Goal: Use online tool/utility: Utilize a website feature to perform a specific function

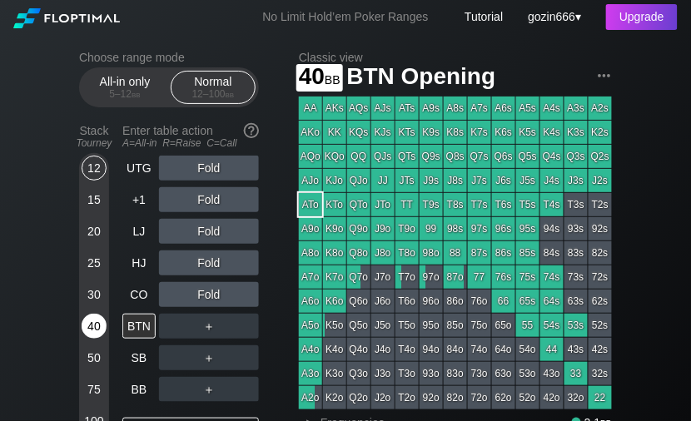
click at [100, 326] on div "40" at bounding box center [94, 326] width 25 height 25
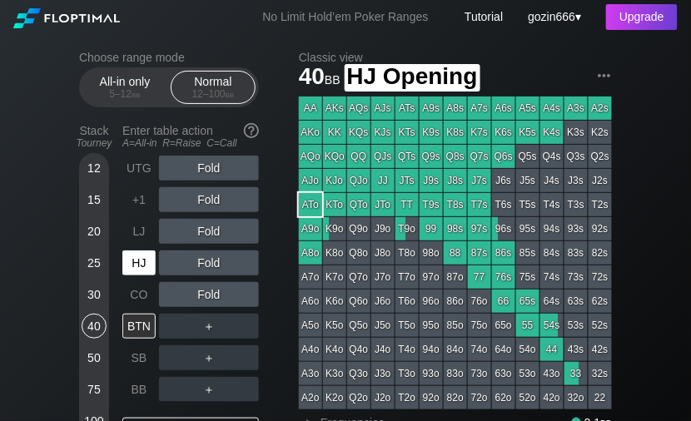
click at [135, 273] on div "HJ" at bounding box center [138, 263] width 33 height 25
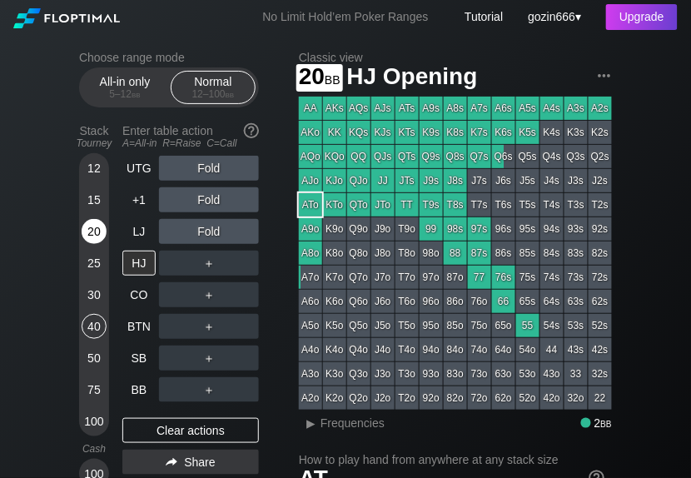
click at [98, 233] on div "20" at bounding box center [94, 231] width 25 height 25
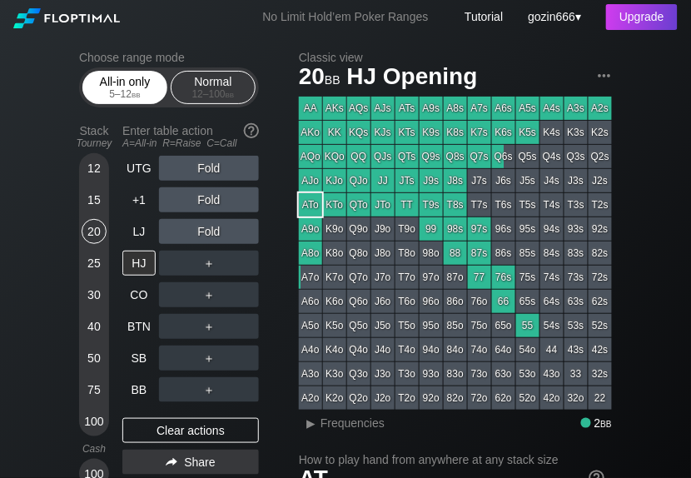
click at [121, 97] on div "5 – 12 bb" at bounding box center [125, 94] width 70 height 12
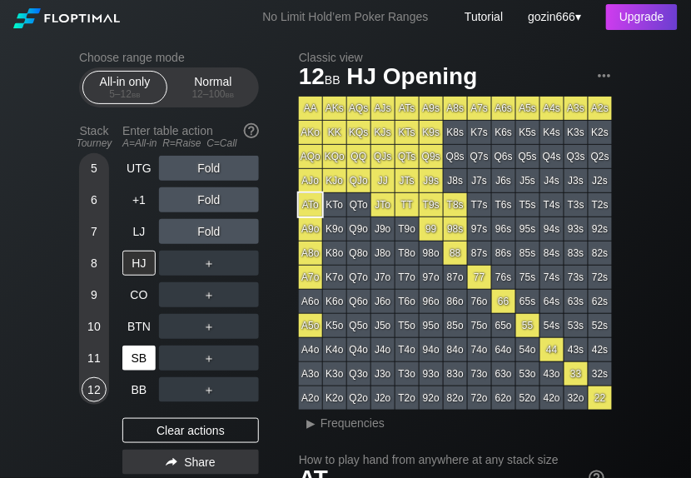
click at [135, 361] on div "SB" at bounding box center [138, 357] width 33 height 25
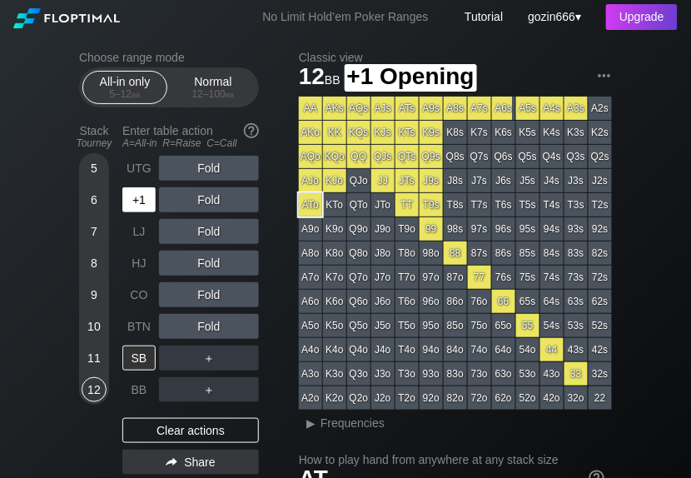
click at [143, 203] on div "+1" at bounding box center [138, 199] width 33 height 25
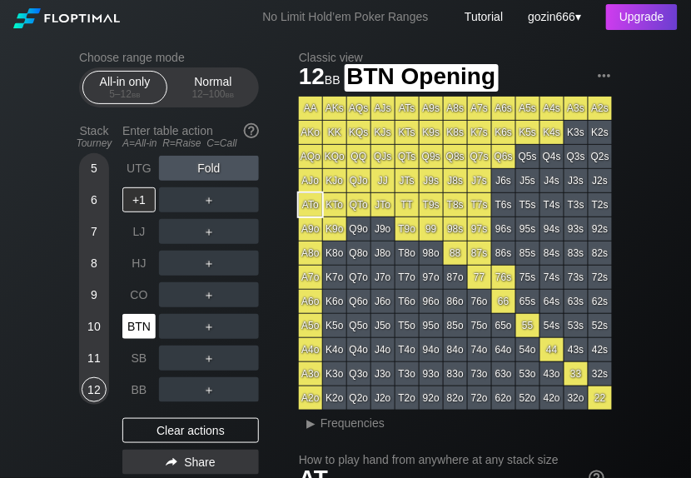
click at [141, 335] on div "BTN" at bounding box center [138, 326] width 33 height 25
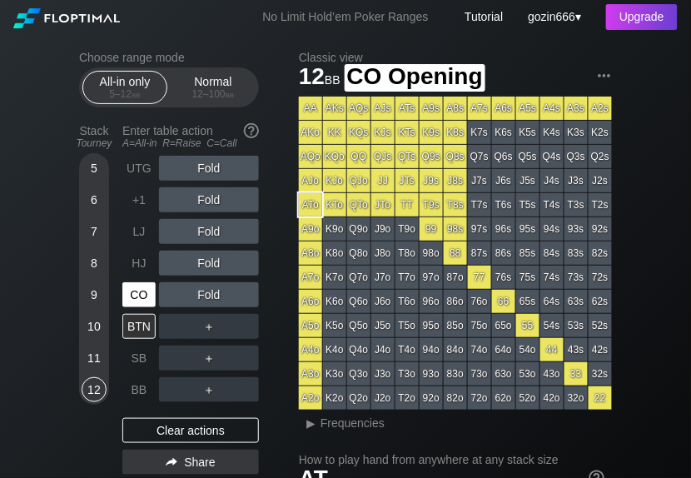
click at [150, 290] on div "CO" at bounding box center [138, 294] width 33 height 25
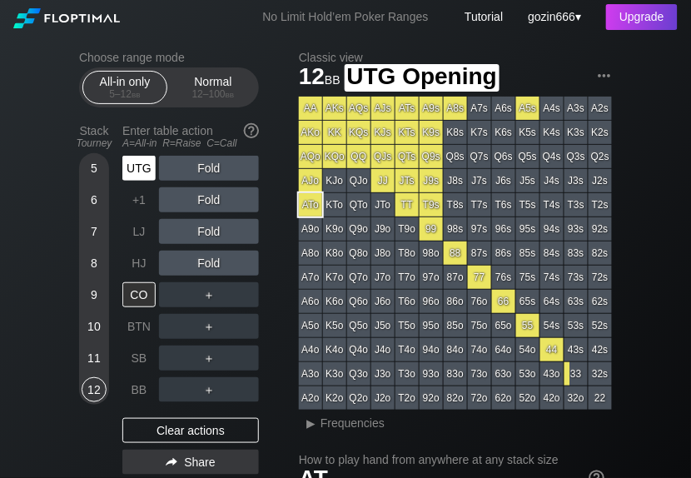
click at [136, 173] on div "UTG" at bounding box center [138, 168] width 33 height 25
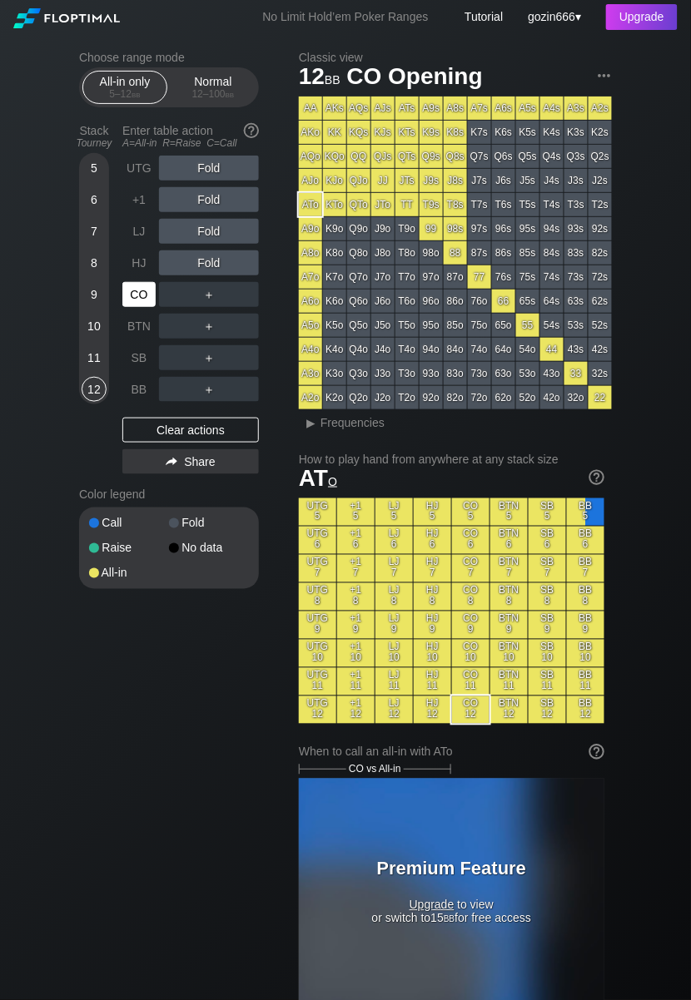
click at [140, 293] on div "CO" at bounding box center [138, 294] width 33 height 25
click at [92, 330] on div "10" at bounding box center [94, 326] width 25 height 25
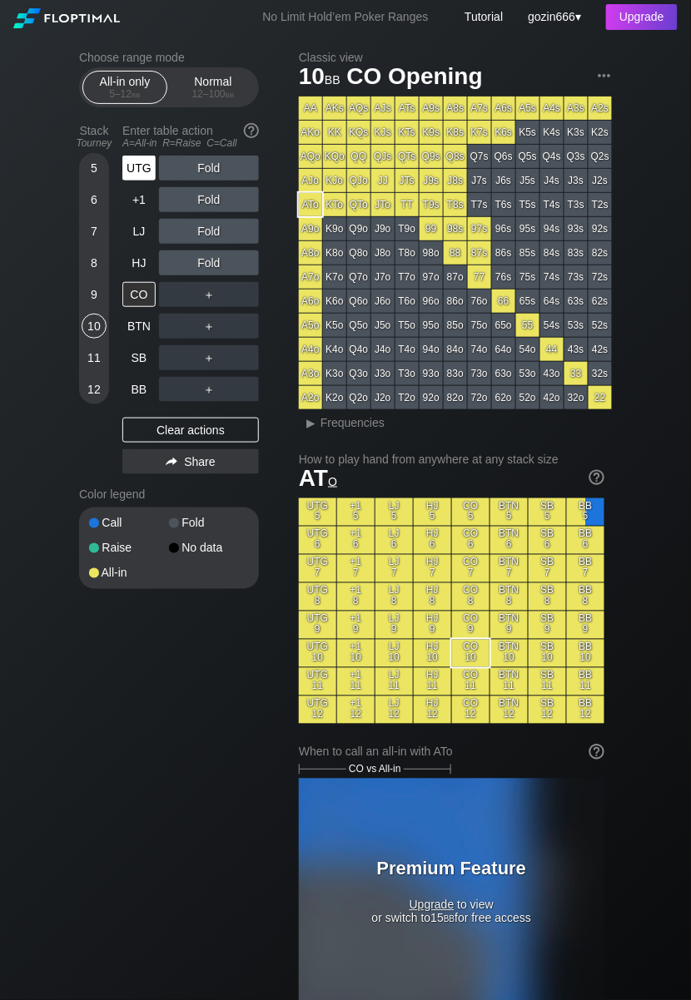
click at [124, 168] on div "UTG" at bounding box center [138, 168] width 33 height 25
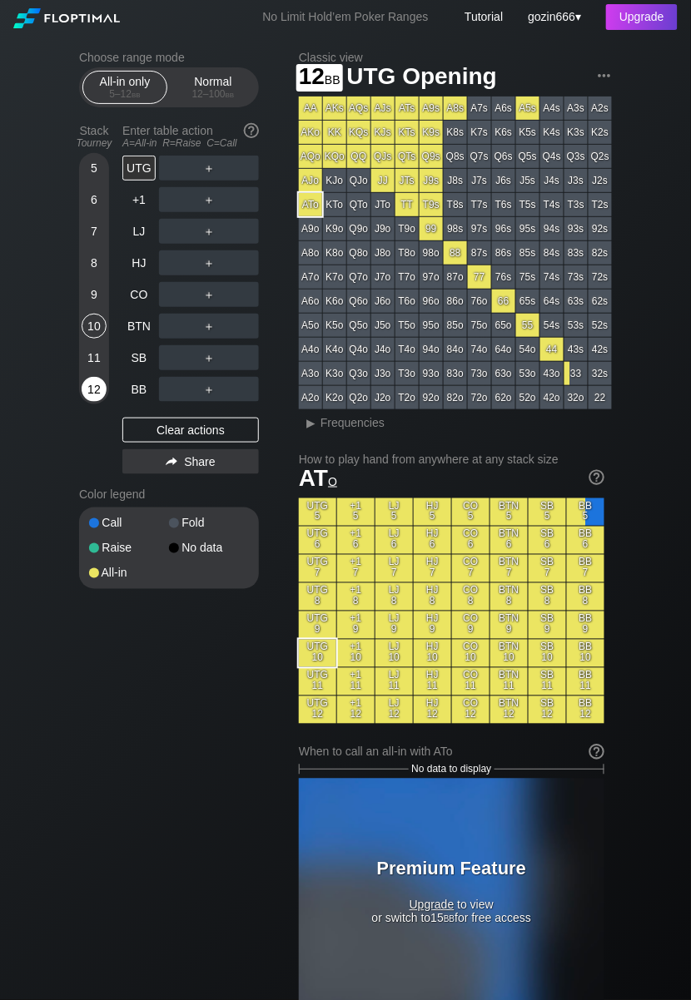
click at [92, 383] on div "12" at bounding box center [94, 389] width 25 height 25
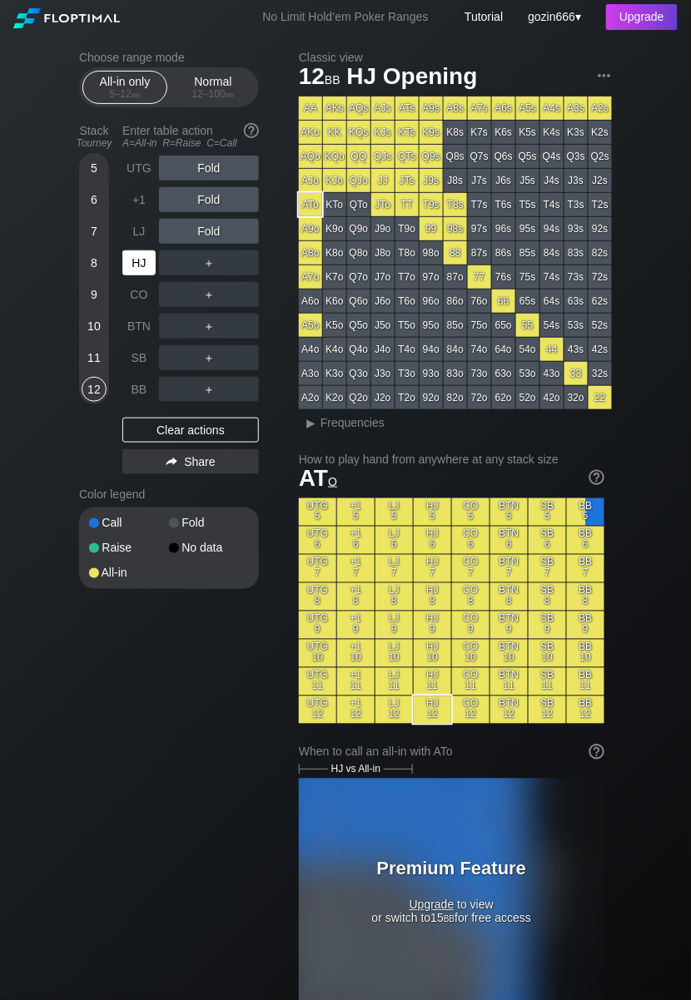
click at [155, 267] on div "HJ" at bounding box center [138, 263] width 33 height 25
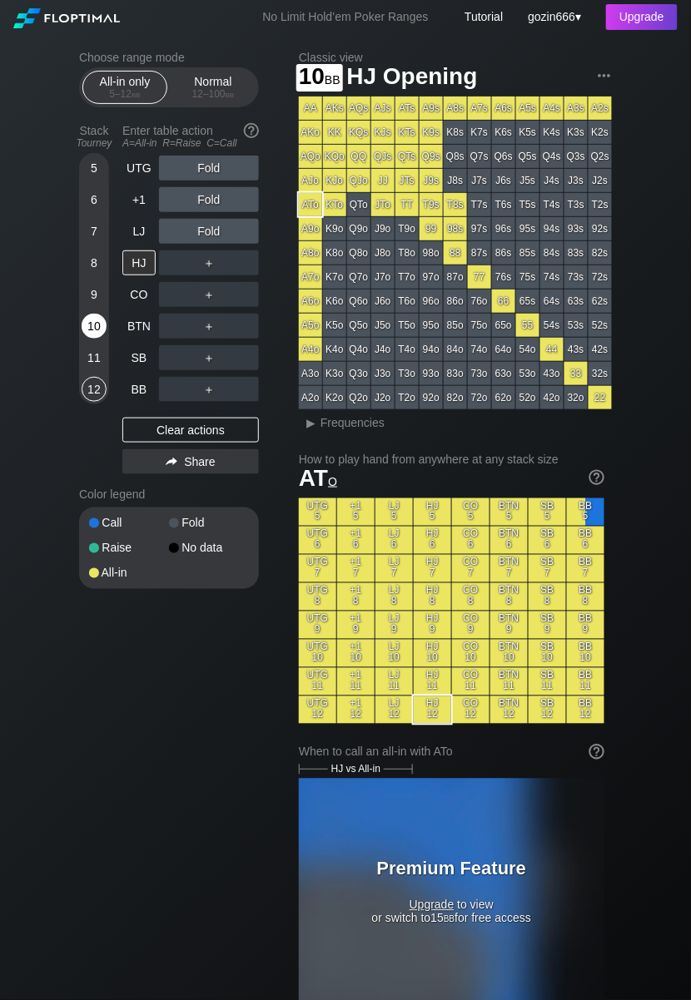
click at [95, 330] on div "10" at bounding box center [94, 326] width 25 height 25
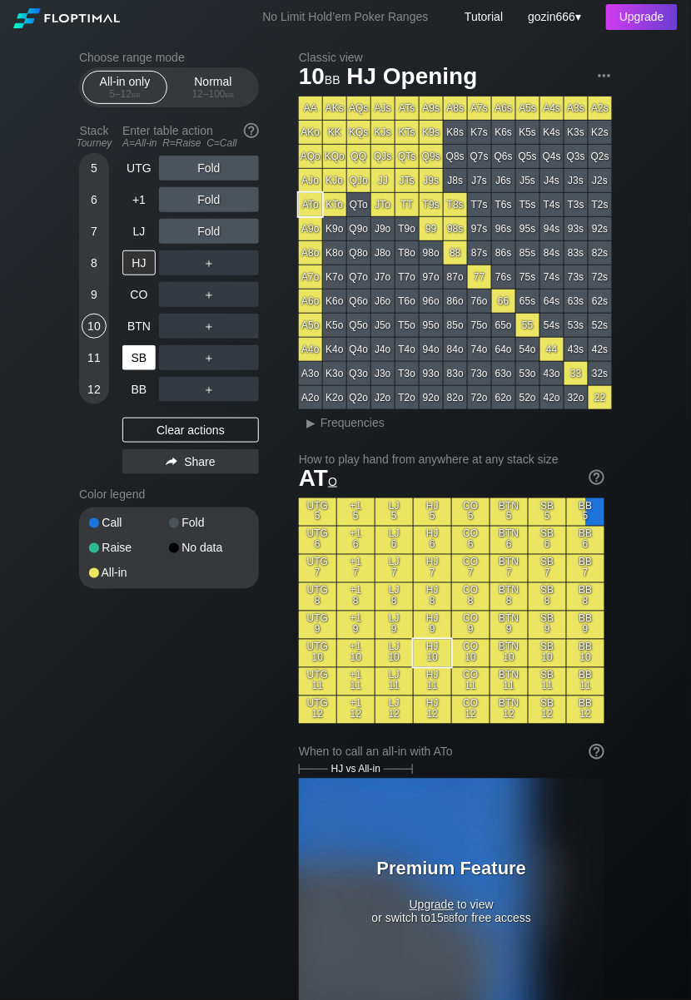
click at [125, 355] on div "SB" at bounding box center [138, 357] width 33 height 25
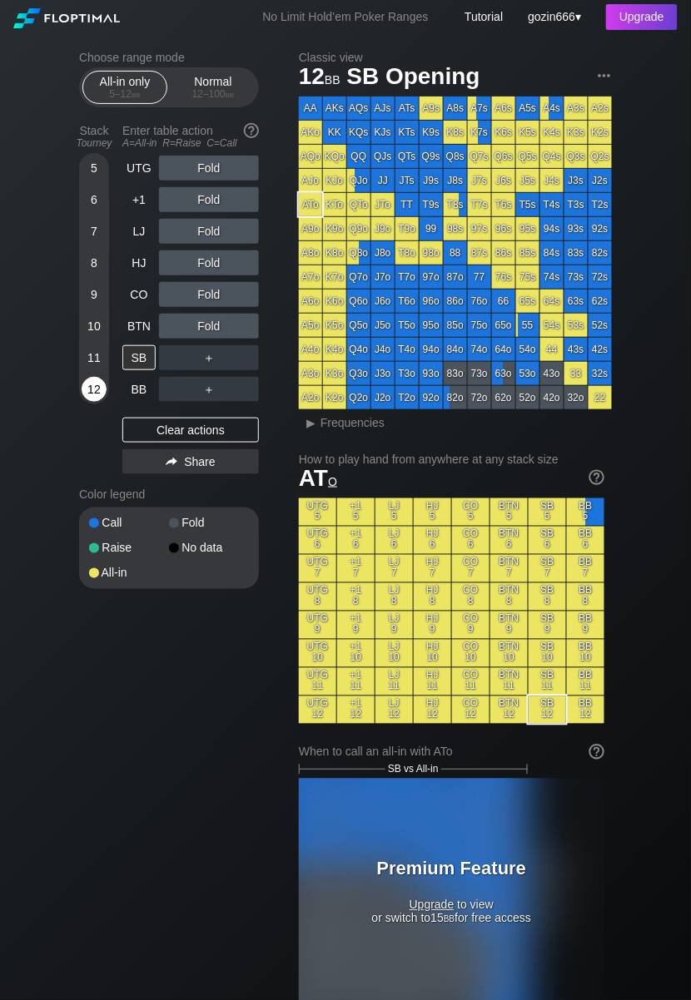
click at [98, 378] on div "12" at bounding box center [94, 389] width 25 height 25
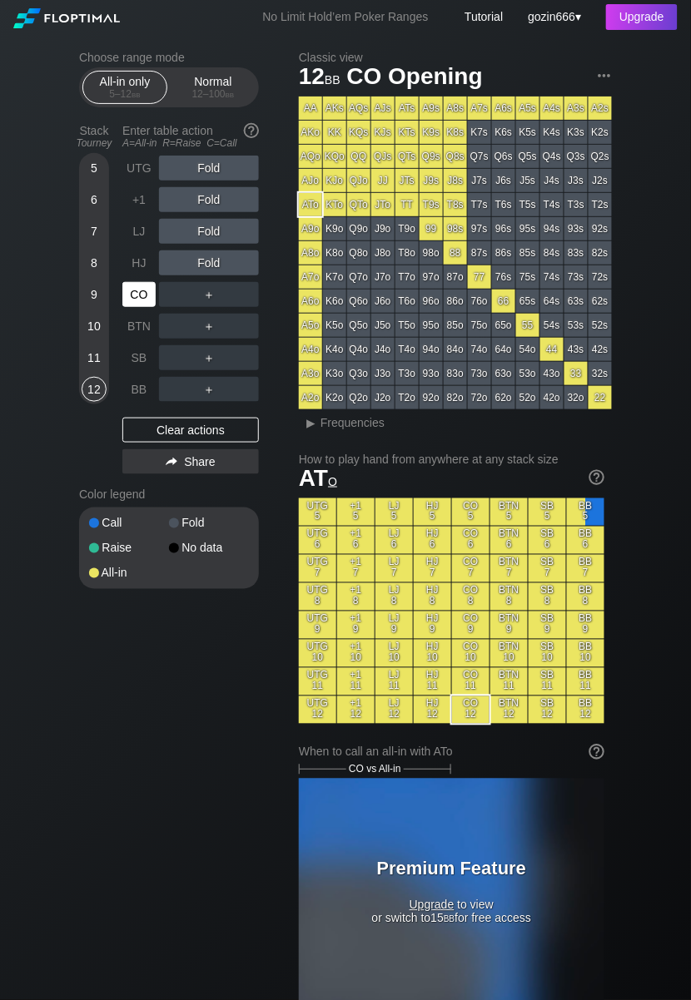
click at [132, 291] on div "CO" at bounding box center [138, 294] width 33 height 25
click at [95, 347] on div "11" at bounding box center [94, 357] width 25 height 25
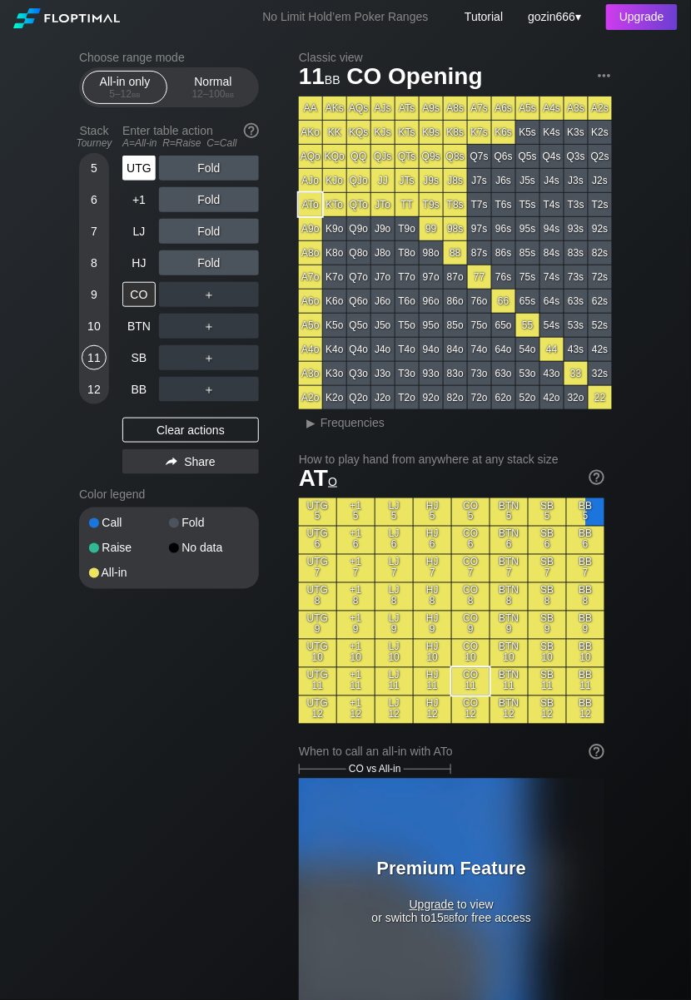
drag, startPoint x: 140, startPoint y: 161, endPoint x: 146, endPoint y: 174, distance: 14.1
click at [143, 163] on div "UTG" at bounding box center [138, 168] width 33 height 25
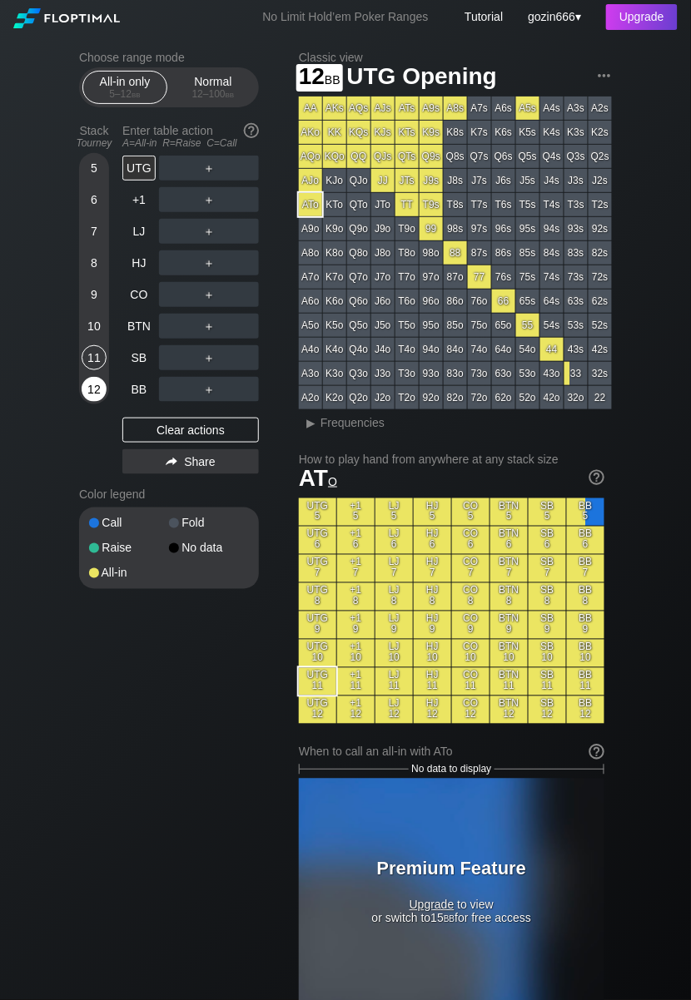
click at [97, 387] on div "12" at bounding box center [94, 389] width 25 height 25
click at [124, 320] on div "BTN" at bounding box center [138, 326] width 33 height 25
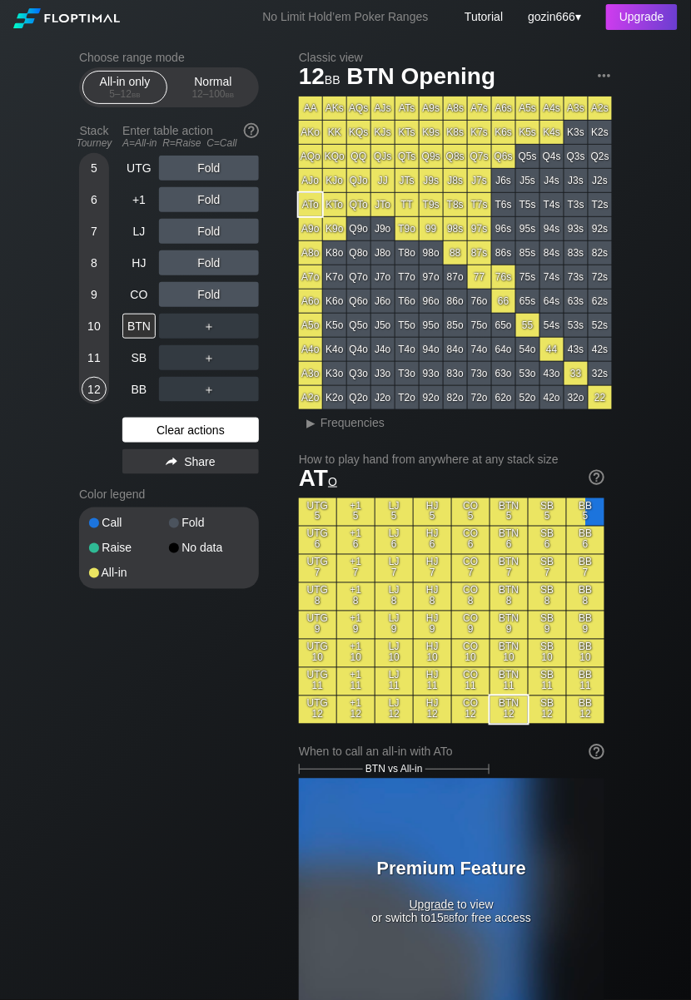
click at [170, 420] on div "Clear actions" at bounding box center [190, 430] width 136 height 25
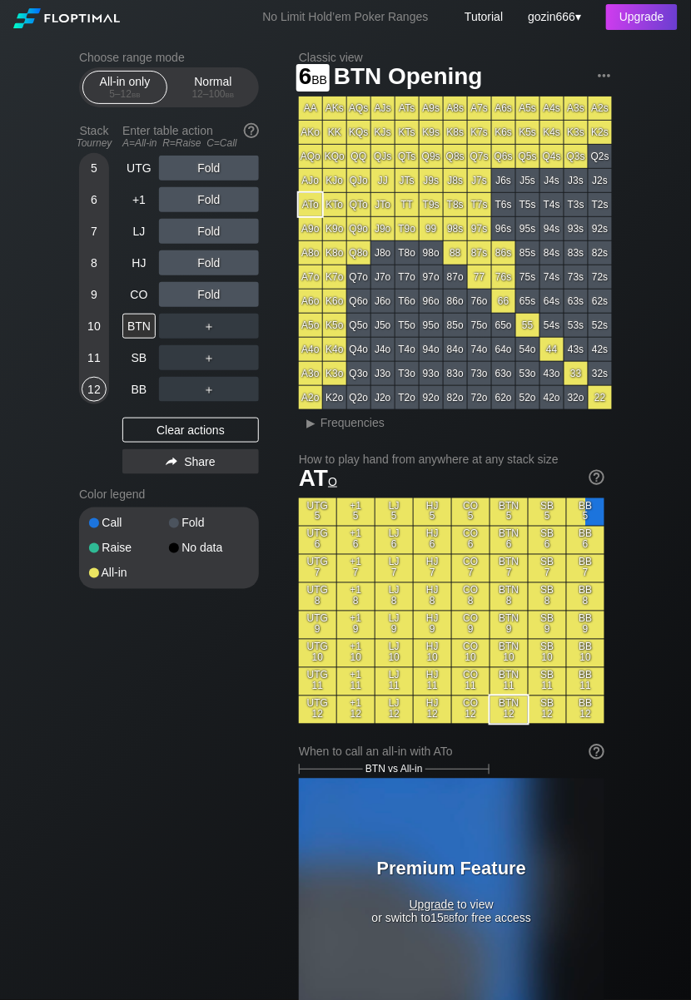
click at [80, 200] on div "5 6 7 8 9 10 11 12" at bounding box center [94, 278] width 30 height 251
click at [90, 215] on div "6" at bounding box center [94, 203] width 25 height 32
click at [234, 55] on h2 "Choose range mode" at bounding box center [169, 57] width 180 height 13
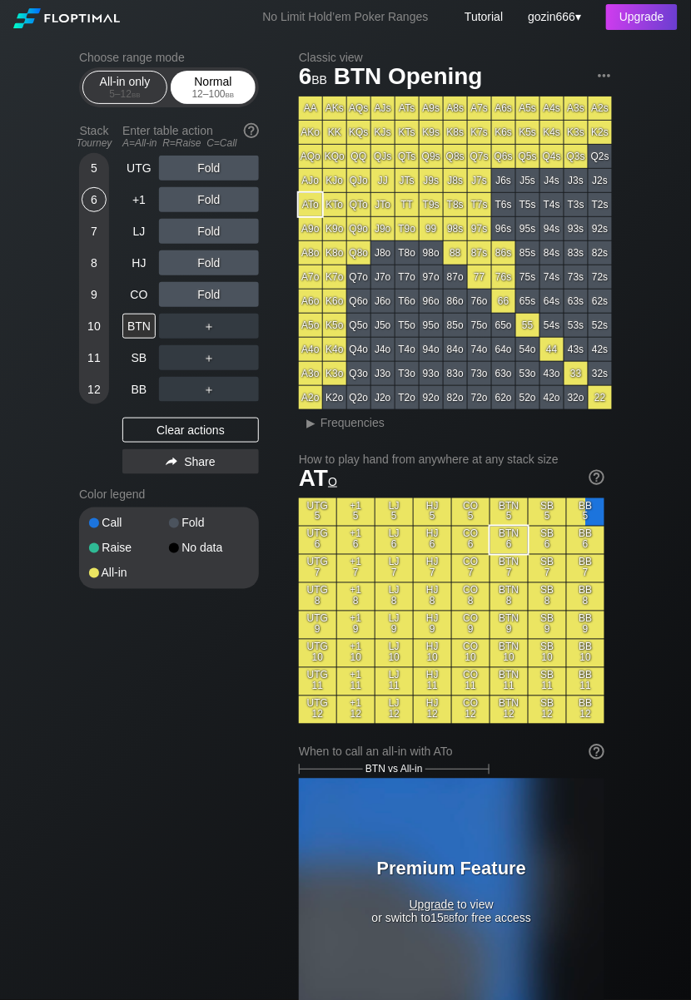
click at [217, 82] on div "Normal 12 – 100 bb" at bounding box center [213, 88] width 77 height 32
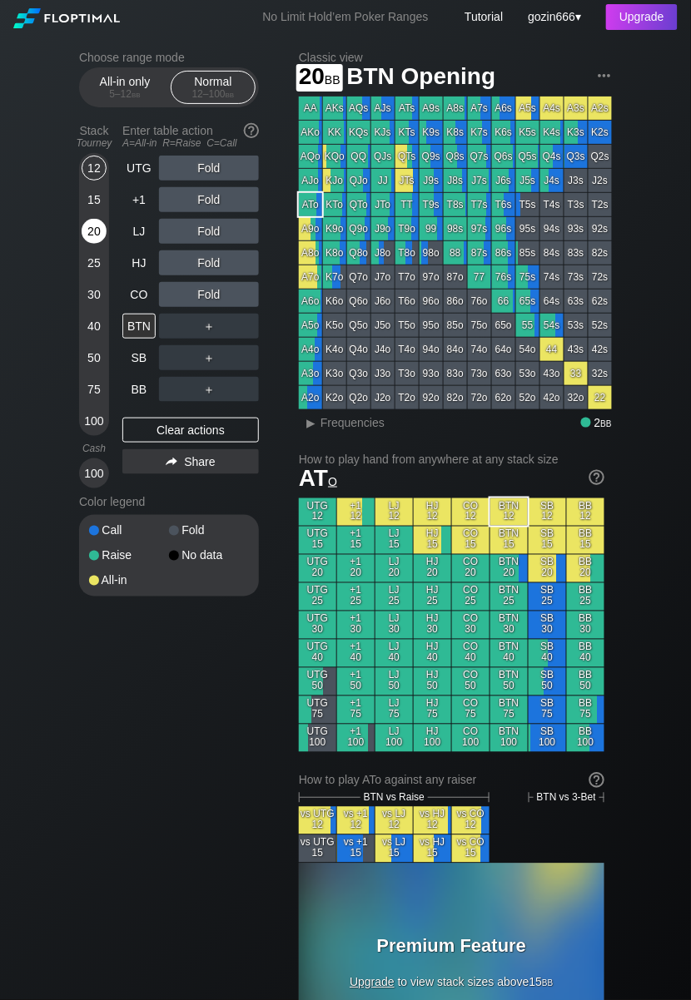
click at [87, 236] on div "20" at bounding box center [94, 231] width 25 height 25
drag, startPoint x: 133, startPoint y: 388, endPoint x: 135, endPoint y: 396, distance: 8.5
click at [134, 388] on div "BB" at bounding box center [138, 389] width 33 height 25
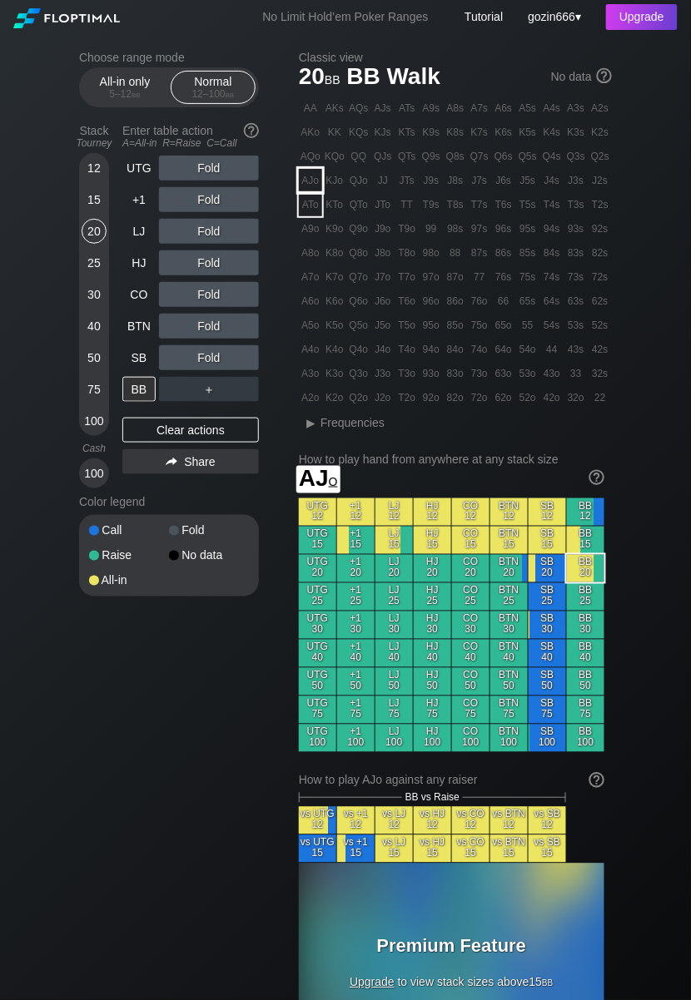
click at [315, 185] on div "AJo" at bounding box center [310, 180] width 23 height 23
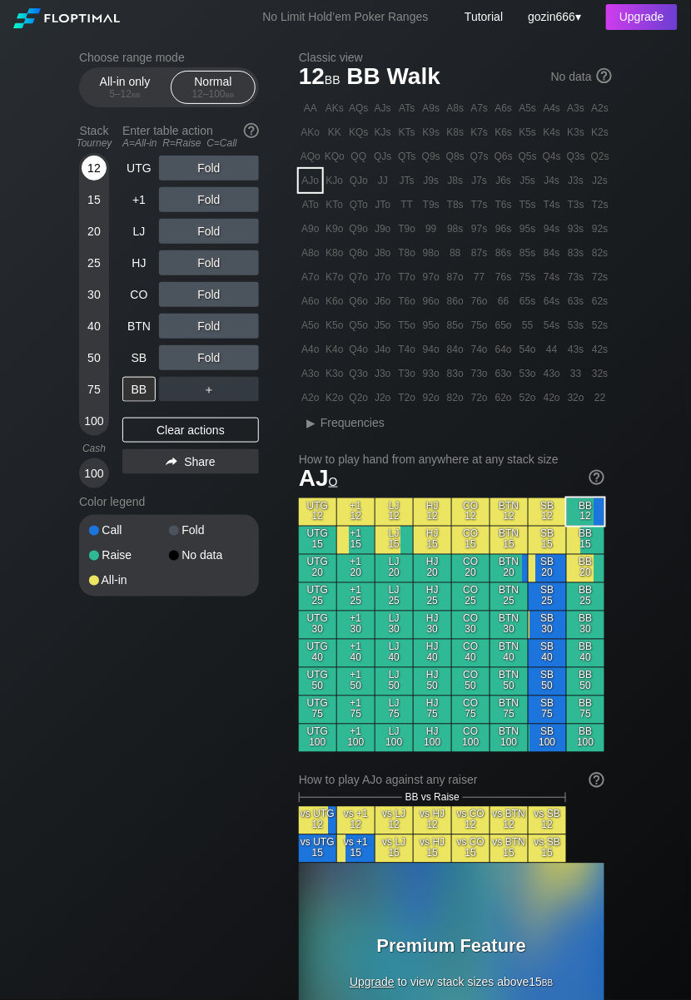
click at [98, 166] on div "12" at bounding box center [94, 168] width 25 height 25
click at [133, 94] on span "bb" at bounding box center [136, 94] width 9 height 12
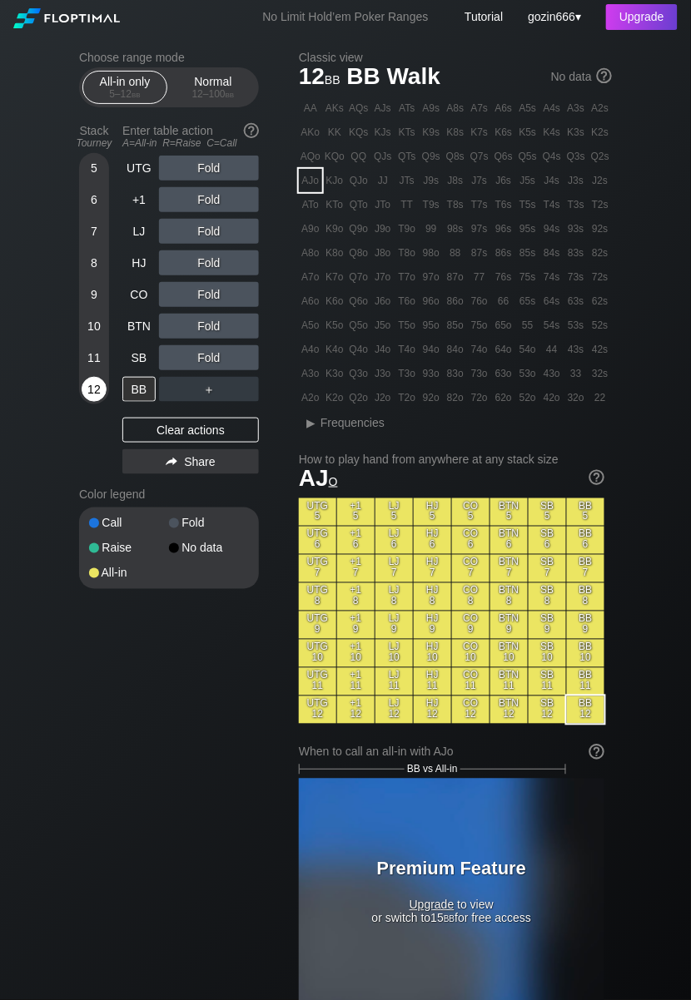
click at [95, 390] on div "12" at bounding box center [94, 389] width 25 height 25
click at [193, 74] on div "Normal 12 – 100 bb" at bounding box center [213, 88] width 77 height 32
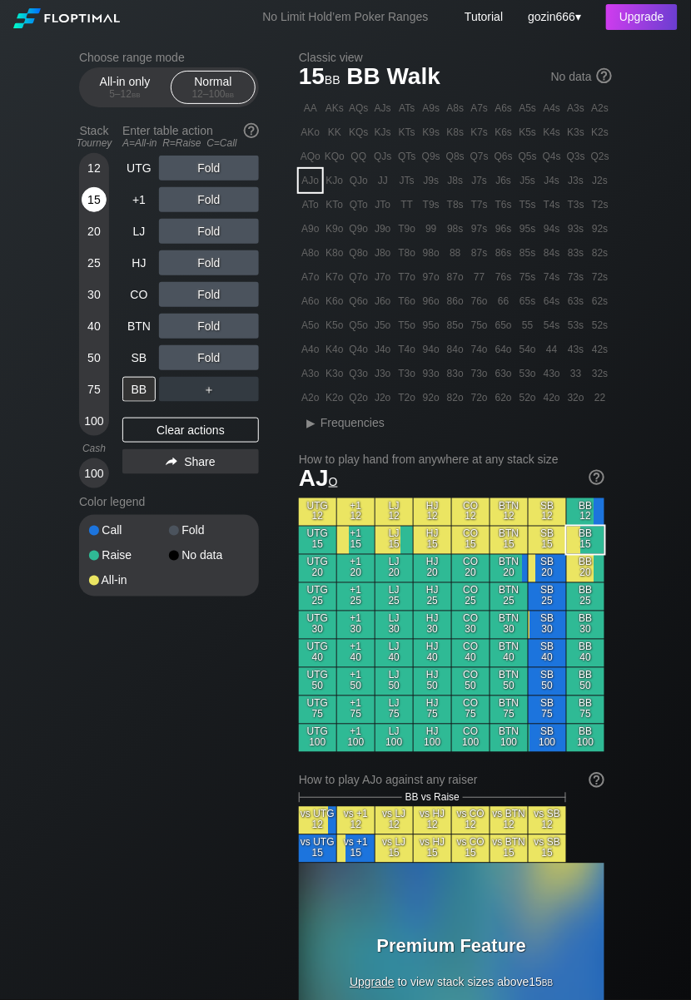
click at [102, 198] on div "15" at bounding box center [94, 199] width 25 height 25
click at [141, 356] on div "SB" at bounding box center [138, 357] width 33 height 25
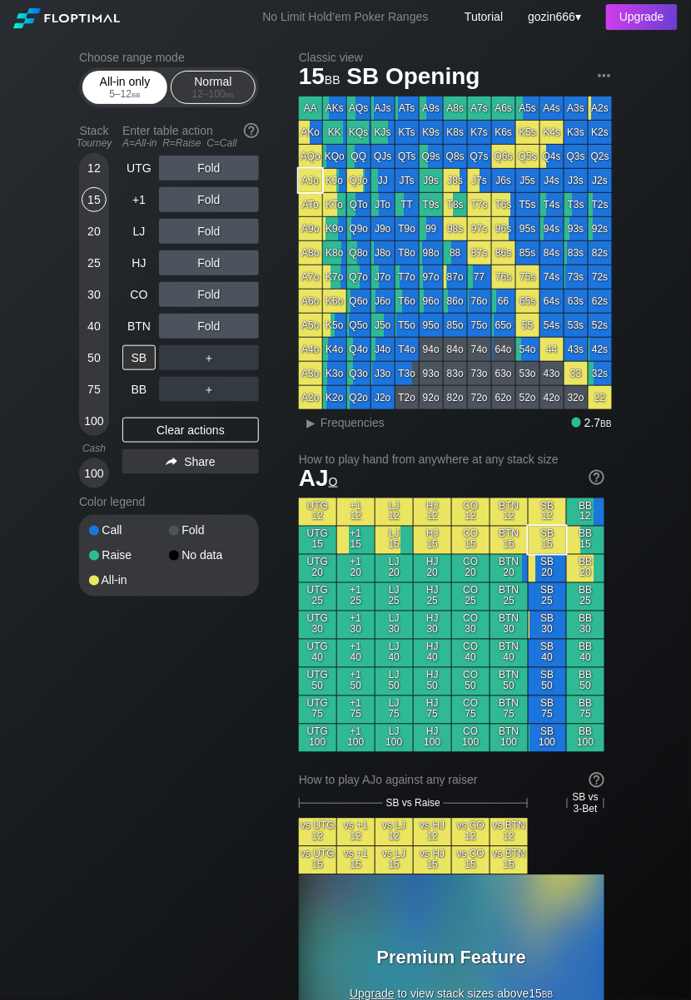
click at [155, 85] on div "All-in only 5 – 12 bb" at bounding box center [125, 88] width 77 height 32
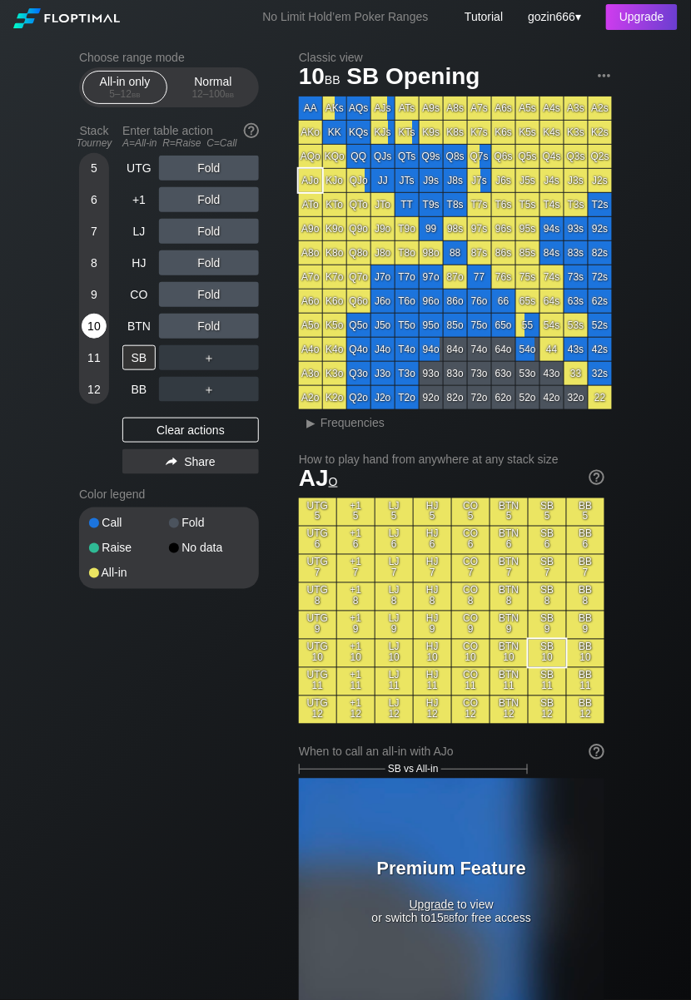
click at [85, 330] on div "10" at bounding box center [94, 326] width 25 height 25
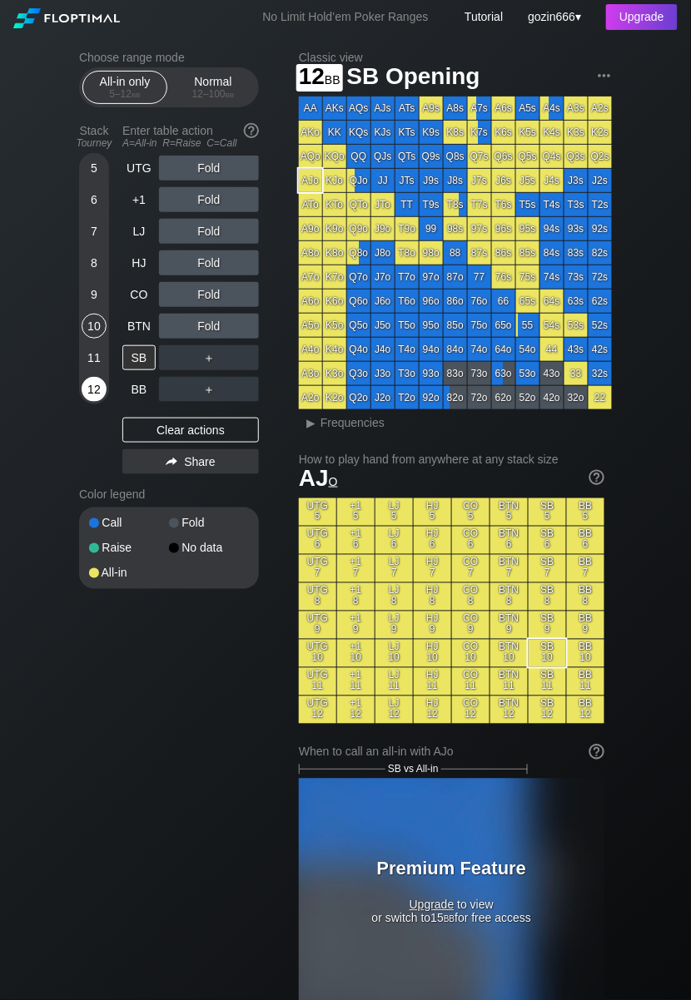
click at [87, 390] on div "12" at bounding box center [94, 389] width 25 height 25
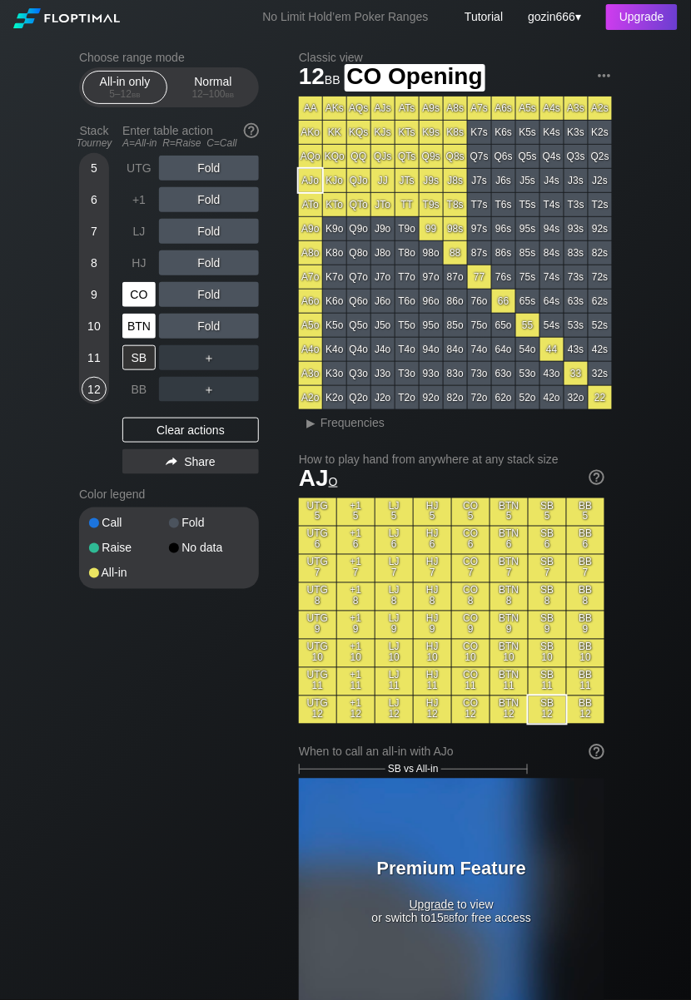
click at [128, 310] on div "UTG Fold +1 Fold LJ Fold HJ Fold CO Fold BTN Fold SB ＋ BB ＋" at bounding box center [190, 279] width 136 height 246
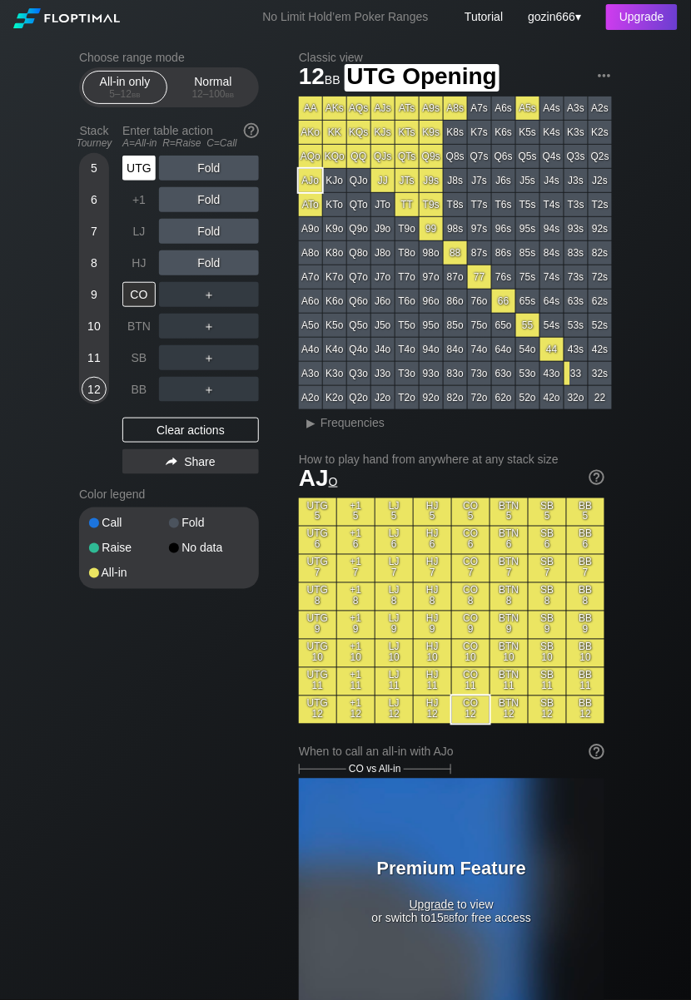
click at [147, 164] on div "UTG" at bounding box center [138, 168] width 33 height 25
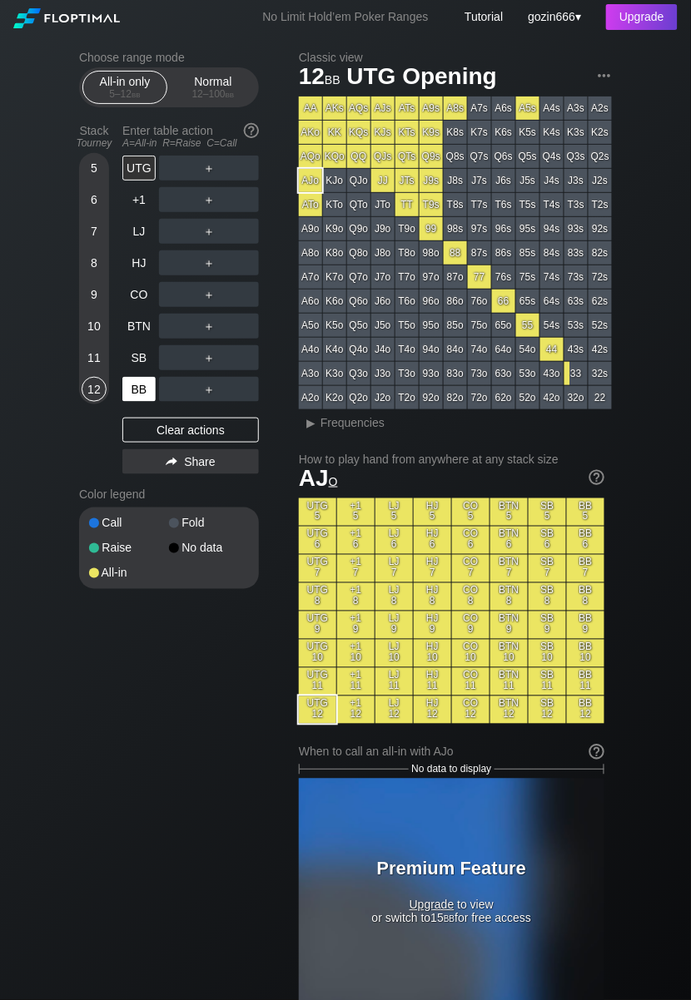
drag, startPoint x: 141, startPoint y: 354, endPoint x: 132, endPoint y: 377, distance: 25.4
click at [141, 354] on div "SB" at bounding box center [138, 357] width 33 height 25
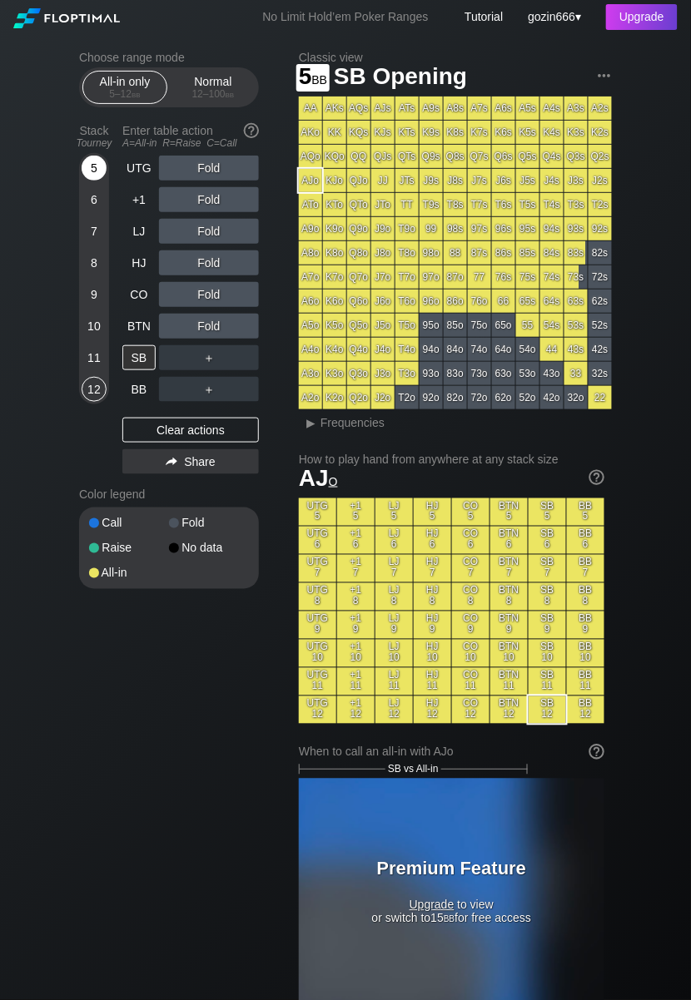
click at [91, 161] on div "5" at bounding box center [94, 168] width 25 height 25
drag, startPoint x: 147, startPoint y: 328, endPoint x: 114, endPoint y: 345, distance: 37.2
click at [147, 328] on div "BTN" at bounding box center [138, 326] width 33 height 25
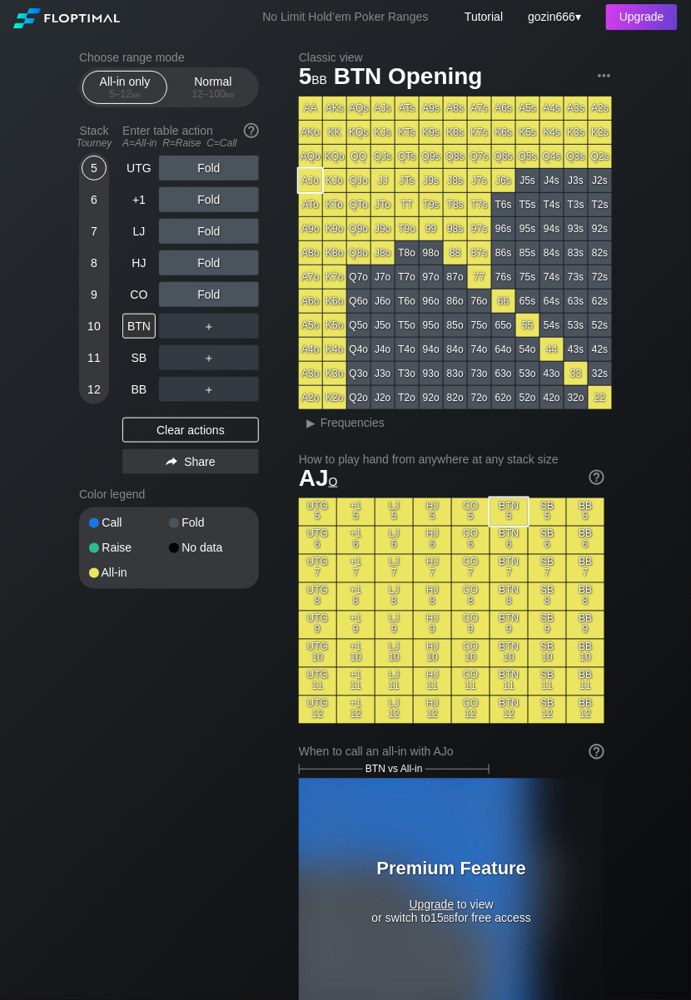
click at [91, 260] on div "8" at bounding box center [94, 263] width 25 height 25
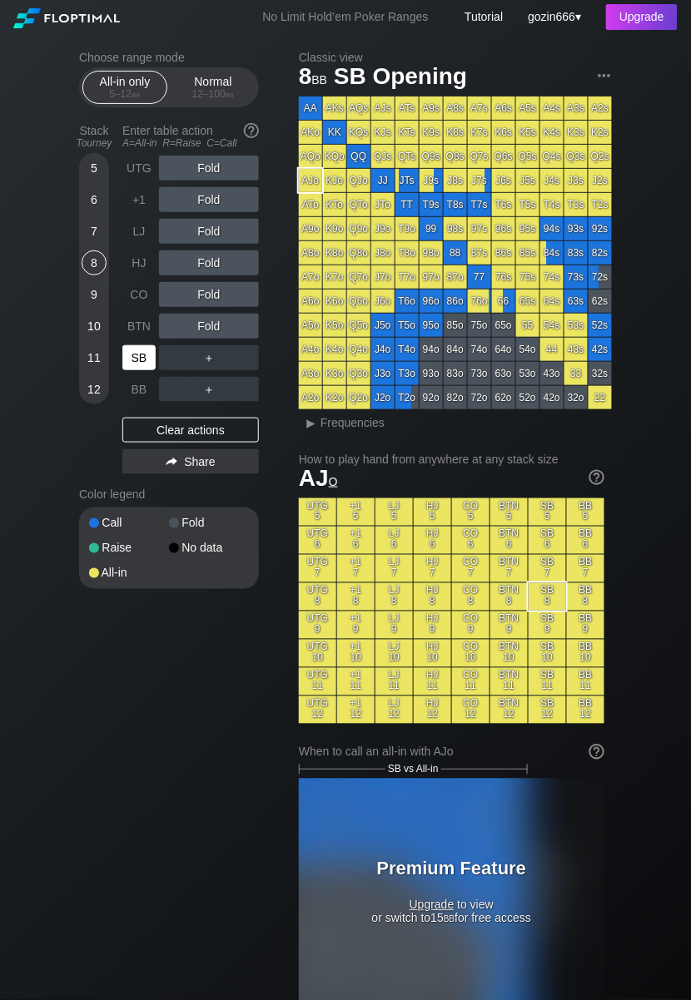
click at [135, 356] on div "SB" at bounding box center [138, 357] width 33 height 25
click at [137, 296] on div "CO" at bounding box center [138, 294] width 33 height 25
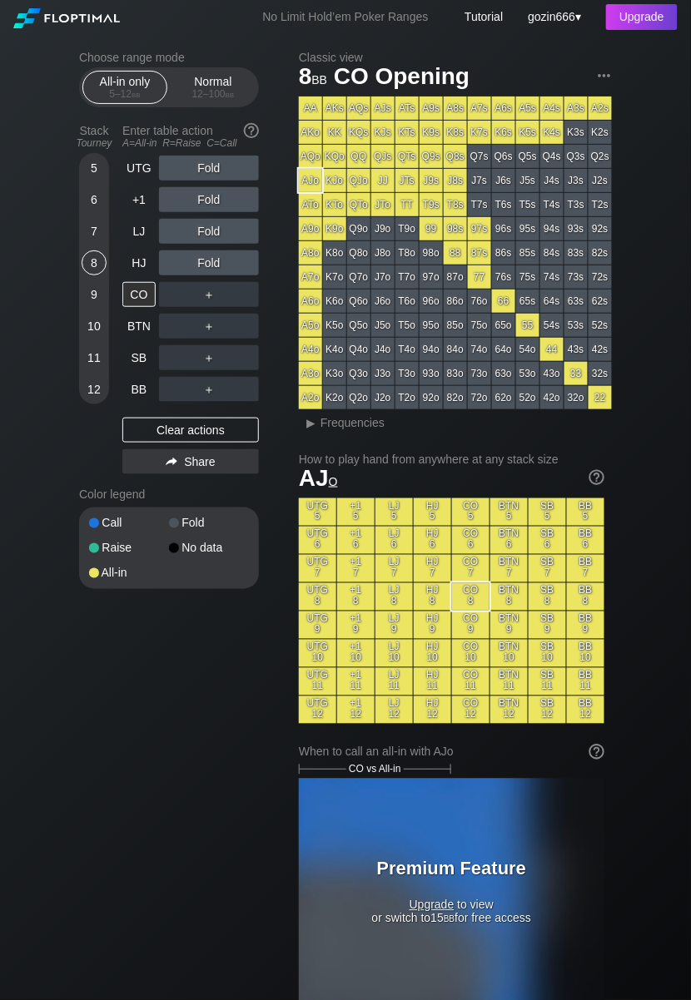
drag, startPoint x: 141, startPoint y: 260, endPoint x: 275, endPoint y: 315, distance: 144.8
click at [141, 260] on div "HJ" at bounding box center [138, 263] width 33 height 25
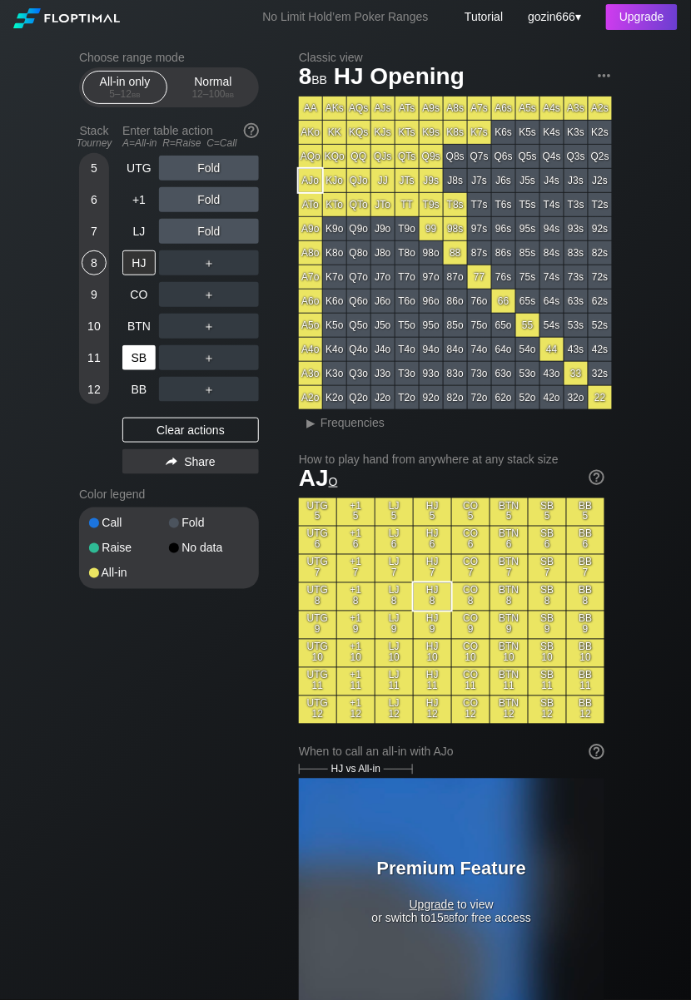
click at [141, 350] on div "SB" at bounding box center [138, 357] width 33 height 25
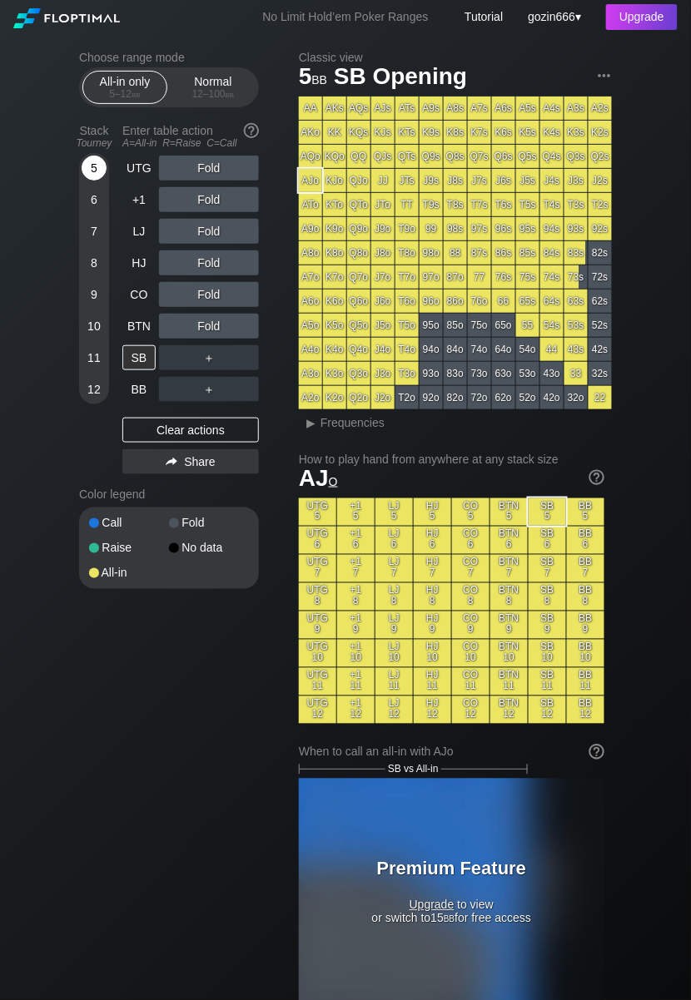
click at [92, 171] on div "5" at bounding box center [94, 168] width 25 height 25
drag, startPoint x: 147, startPoint y: 161, endPoint x: 325, endPoint y: 203, distance: 182.1
click at [147, 161] on div "UTG" at bounding box center [138, 168] width 33 height 25
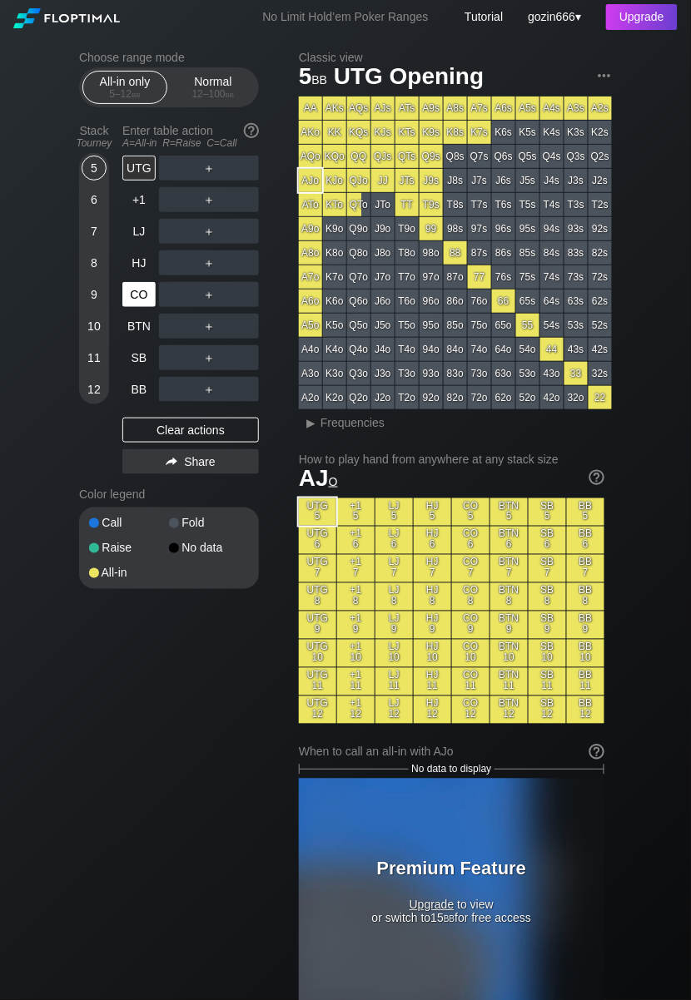
click at [125, 284] on div "CO" at bounding box center [138, 294] width 33 height 25
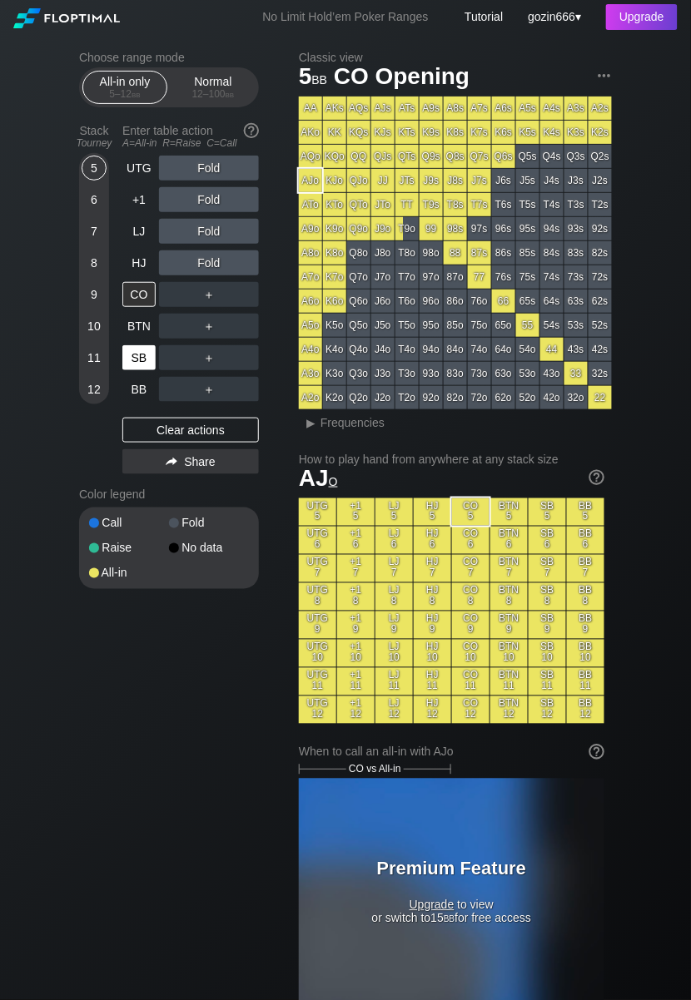
click at [141, 366] on div "SB" at bounding box center [138, 357] width 33 height 25
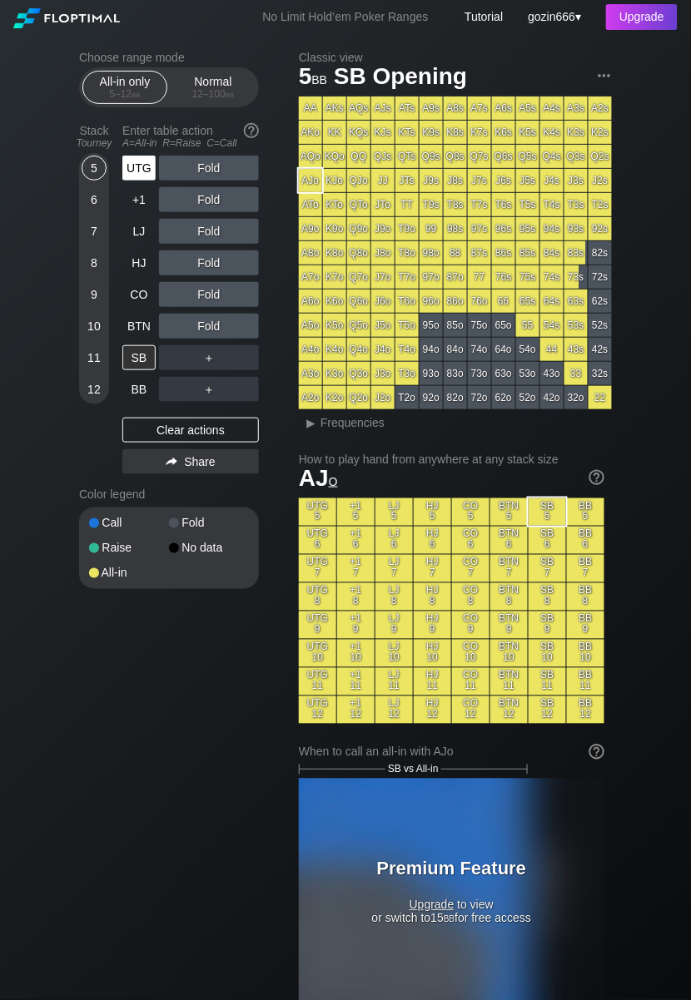
click at [138, 163] on div "UTG" at bounding box center [138, 168] width 33 height 25
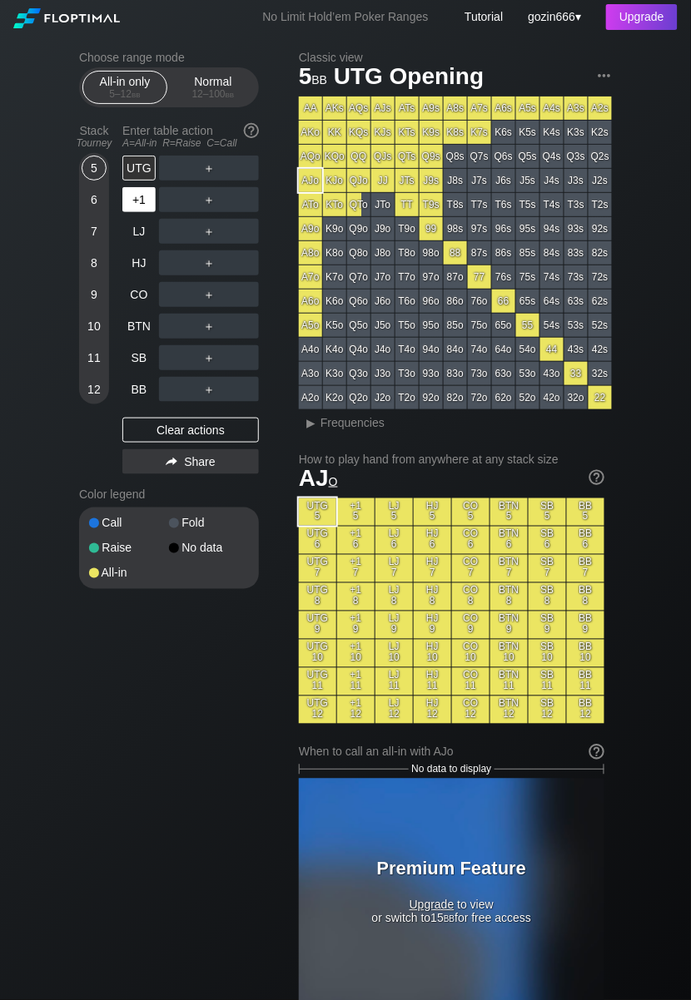
click at [138, 206] on div "+1" at bounding box center [138, 199] width 33 height 25
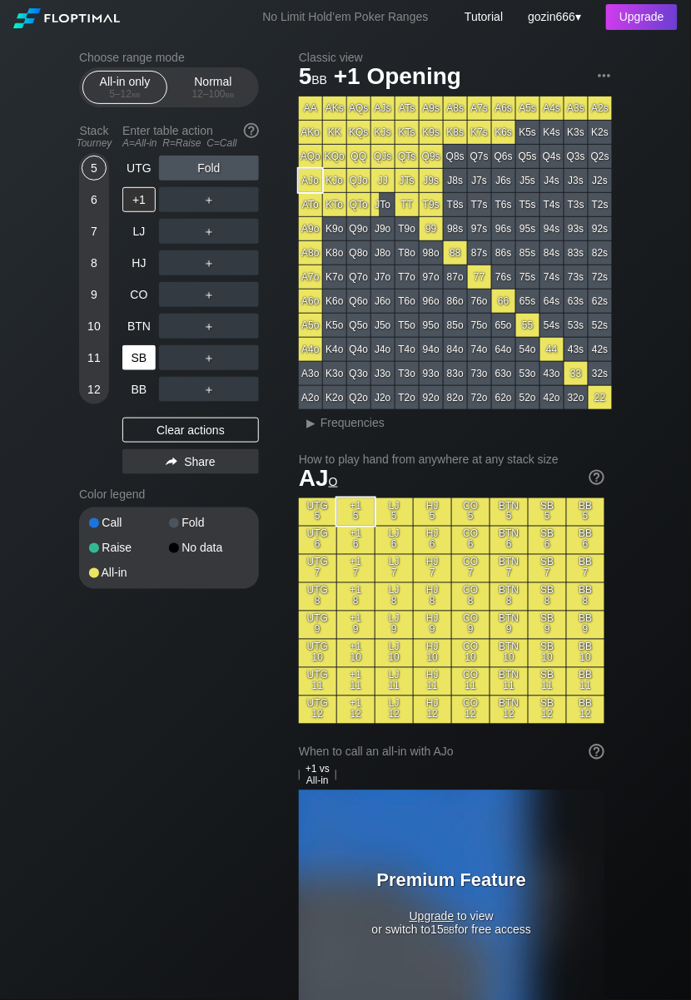
click at [127, 361] on div "SB" at bounding box center [138, 357] width 33 height 25
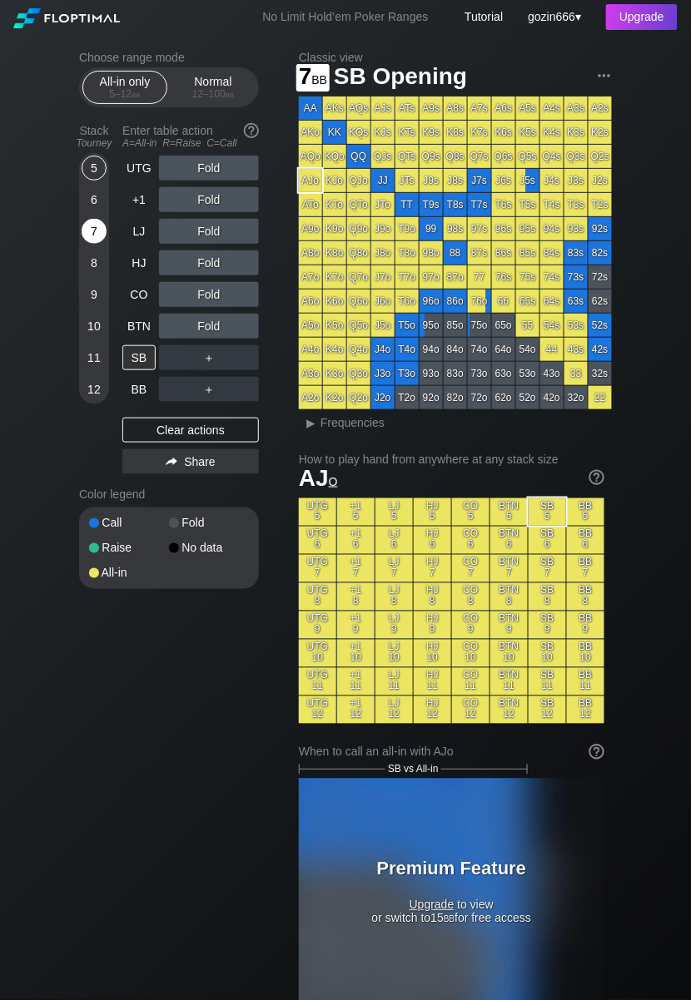
click at [83, 227] on div "7" at bounding box center [94, 231] width 25 height 25
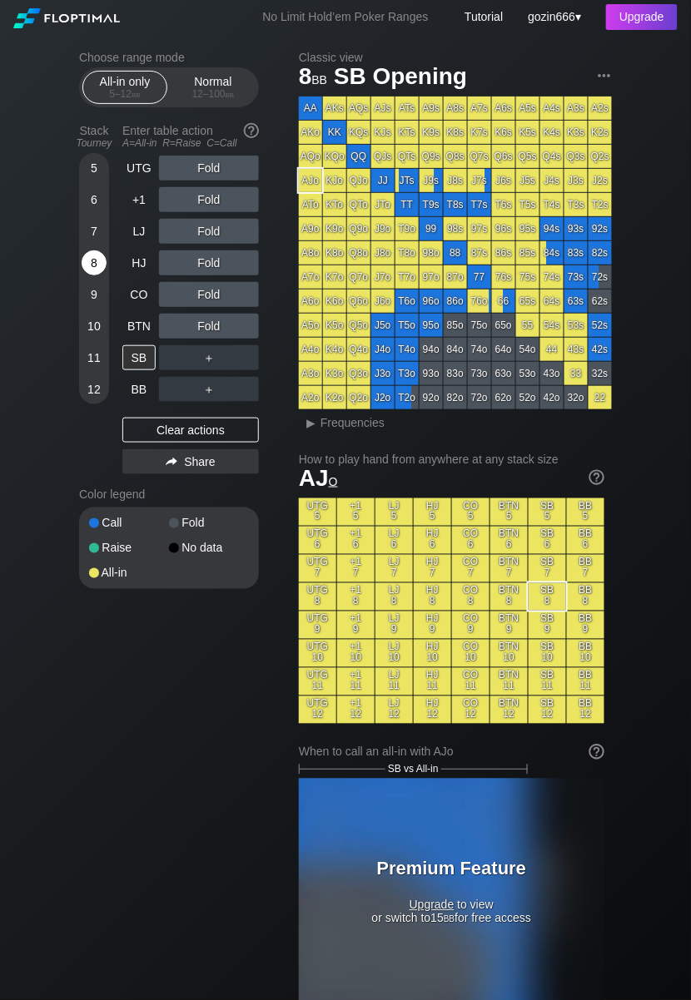
click at [85, 257] on div "8" at bounding box center [94, 263] width 25 height 25
click at [132, 316] on div "BTN" at bounding box center [138, 326] width 33 height 25
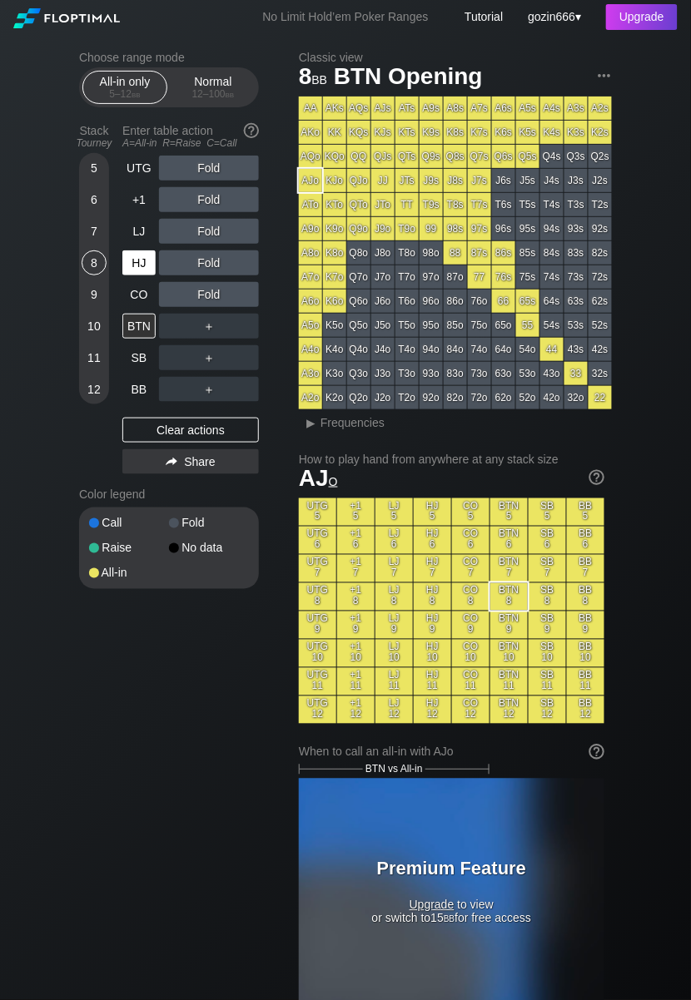
click at [133, 273] on div "HJ" at bounding box center [138, 263] width 33 height 25
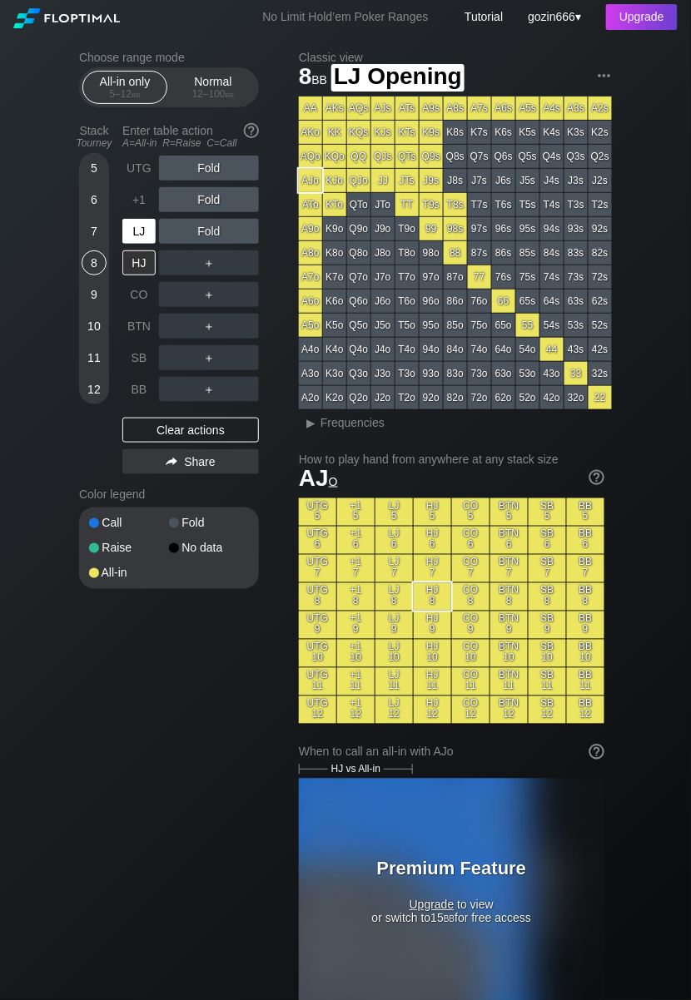
click at [131, 240] on div "LJ" at bounding box center [138, 231] width 33 height 25
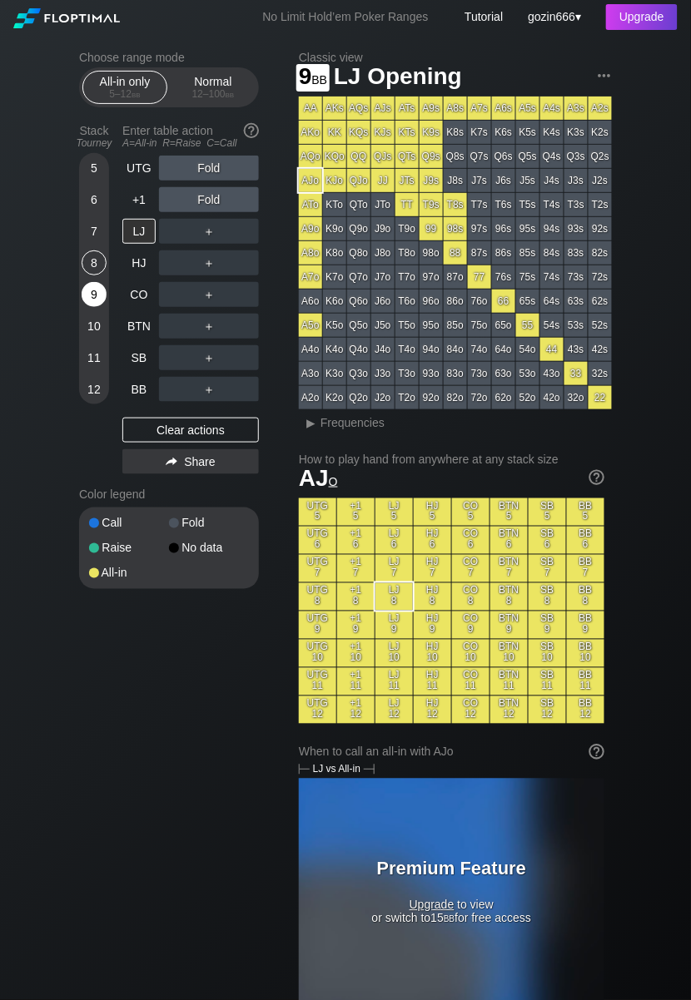
click at [94, 288] on div "9" at bounding box center [94, 294] width 25 height 25
click at [140, 370] on div "SB" at bounding box center [140, 358] width 37 height 32
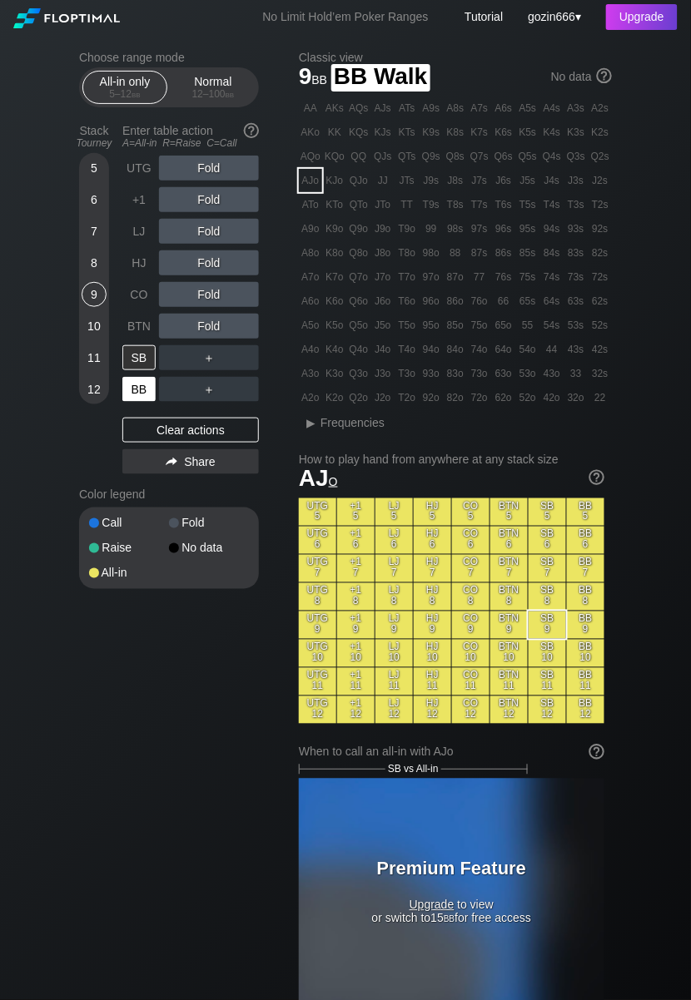
click at [136, 378] on div "BB" at bounding box center [138, 389] width 33 height 25
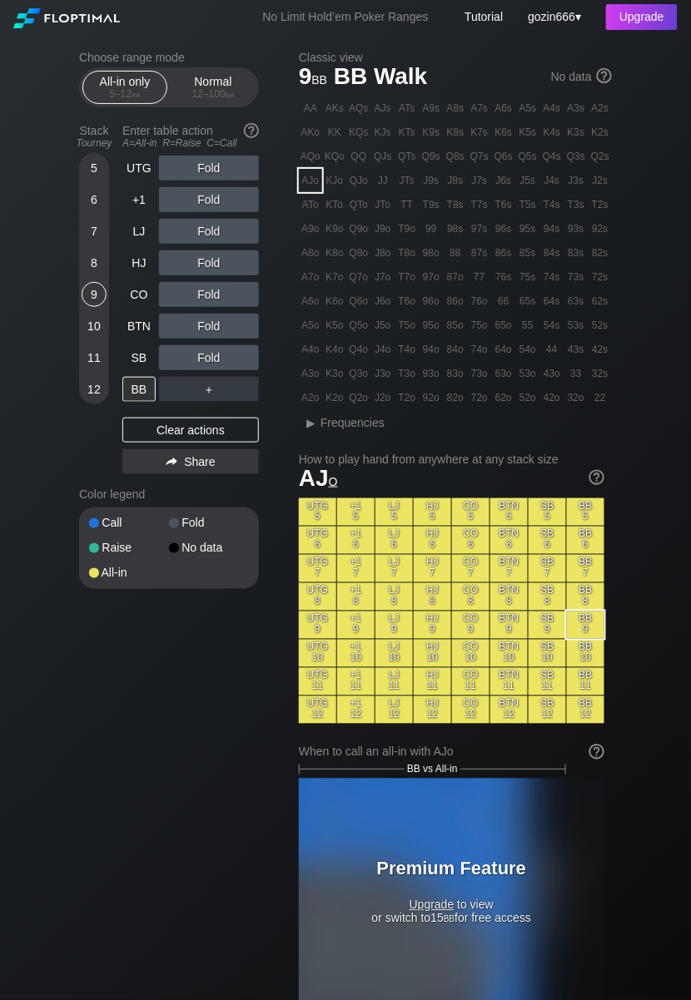
click at [88, 157] on div "5" at bounding box center [94, 168] width 25 height 25
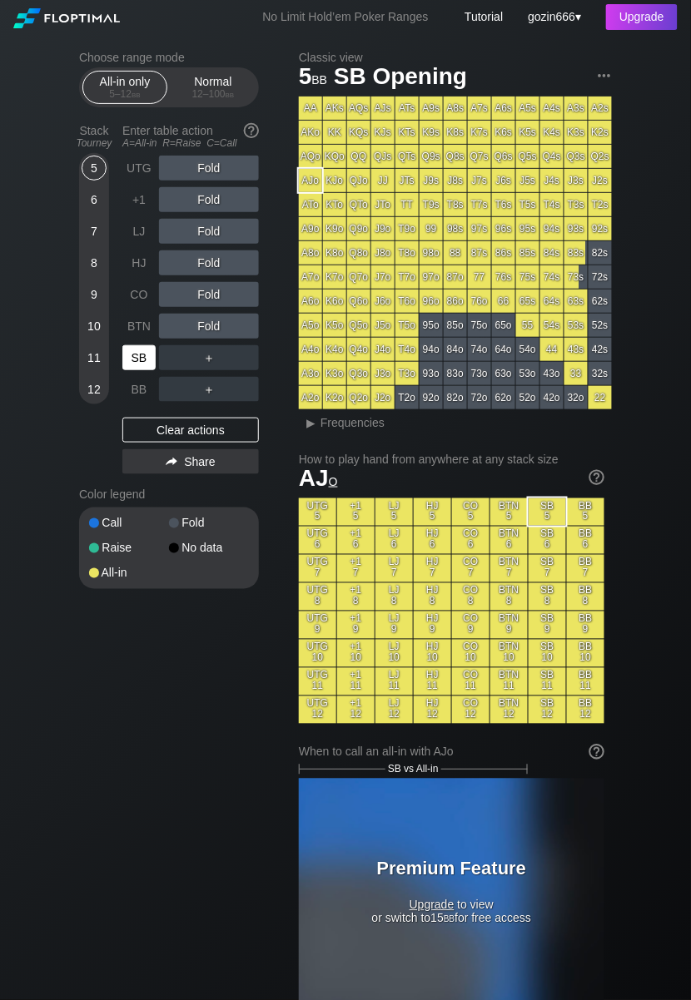
click at [141, 348] on div "SB" at bounding box center [138, 357] width 33 height 25
click at [143, 318] on div "BTN" at bounding box center [138, 326] width 33 height 25
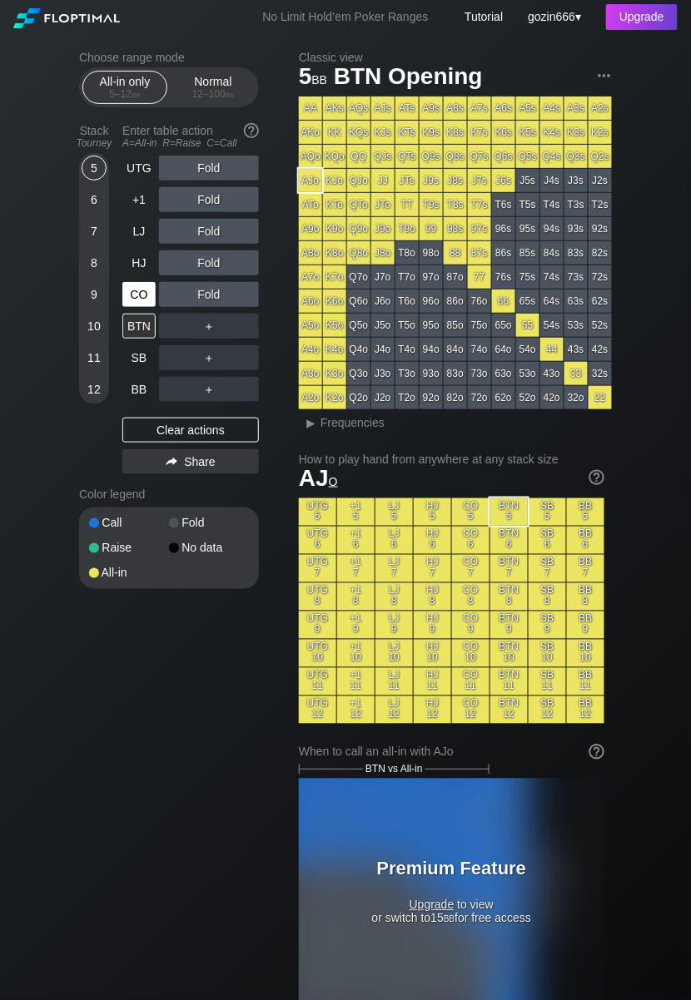
click at [146, 283] on div "CO" at bounding box center [138, 294] width 33 height 25
